Goal: Find specific page/section

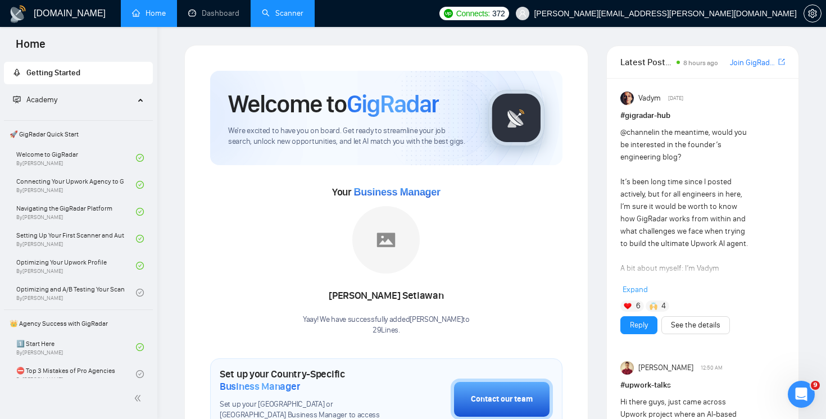
click at [291, 8] on link "Scanner" at bounding box center [283, 13] width 42 height 10
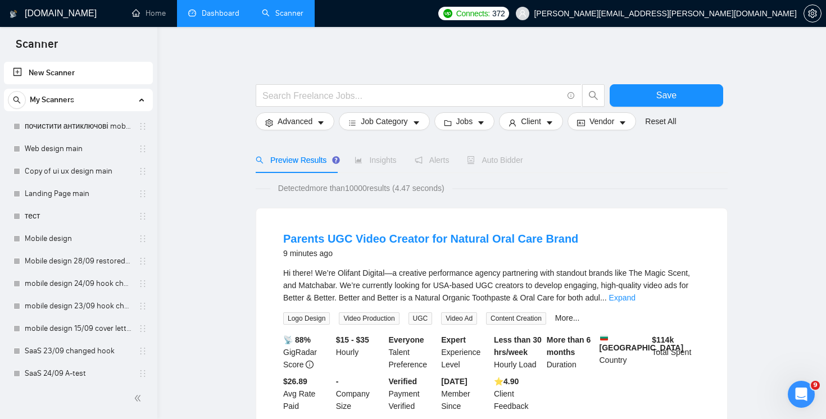
click at [211, 11] on link "Dashboard" at bounding box center [213, 13] width 51 height 10
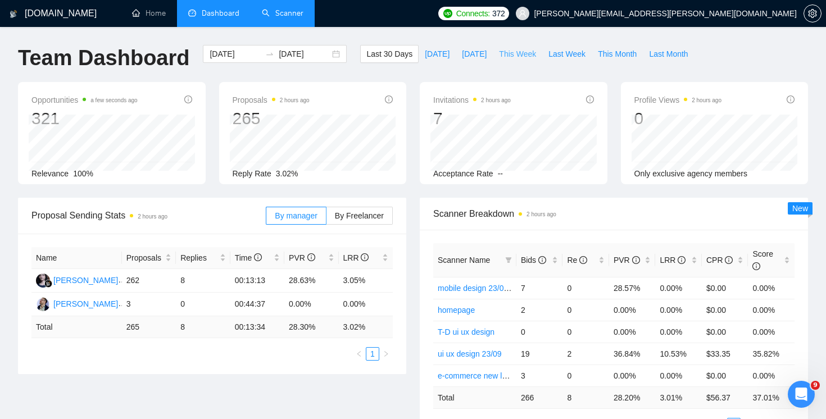
click at [526, 52] on span "This Week" at bounding box center [517, 54] width 37 height 12
type input "[DATE]"
